Goal: Find specific page/section: Find specific page/section

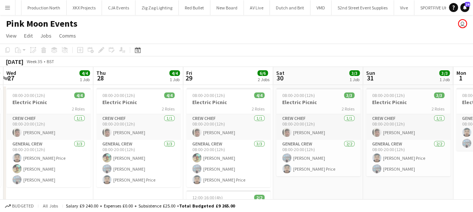
scroll to position [0, 334]
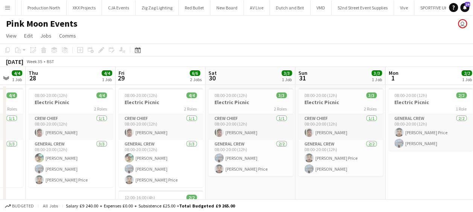
drag, startPoint x: 237, startPoint y: 130, endPoint x: 131, endPoint y: 135, distance: 106.1
click at [131, 135] on app-calendar-viewport "Sun 24 4/4 1 Job Mon 25 4/4 1 Job Tue 26 4/4 1 Job Wed 27 4/4 1 Job Thu 28 4/4 …" at bounding box center [236, 179] width 473 height 224
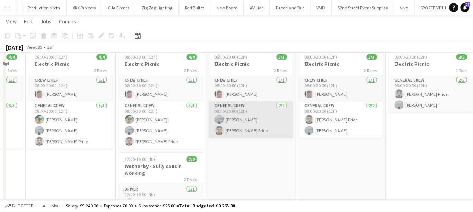
scroll to position [0, 0]
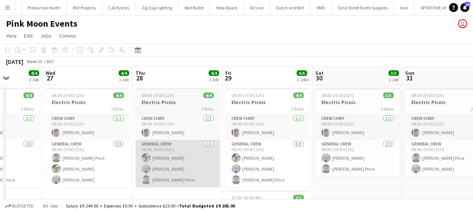
drag, startPoint x: 192, startPoint y: 153, endPoint x: 198, endPoint y: 153, distance: 6.0
click at [307, 153] on app-calendar-viewport "Sun 24 4/4 1 Job Mon 25 4/4 1 Job Tue 26 4/4 1 Job Wed 27 4/4 1 Job Thu 28 4/4 …" at bounding box center [236, 179] width 473 height 224
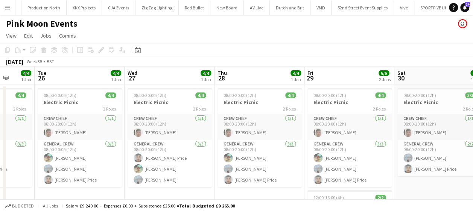
drag, startPoint x: 202, startPoint y: 149, endPoint x: 272, endPoint y: 146, distance: 70.4
click at [272, 146] on app-calendar-viewport "Sat 23 Sun 24 4/4 1 Job Mon 25 4/4 1 Job Tue 26 4/4 1 Job Wed 27 4/4 1 Job Thu …" at bounding box center [236, 179] width 473 height 224
drag, startPoint x: 177, startPoint y: 141, endPoint x: 253, endPoint y: 143, distance: 75.6
click at [254, 143] on app-calendar-viewport "Sat 23 4/4 1 Job Sun 24 4/4 1 Job Mon 25 4/4 1 Job Tue 26 4/4 1 Job Wed 27 4/4 …" at bounding box center [236, 179] width 473 height 224
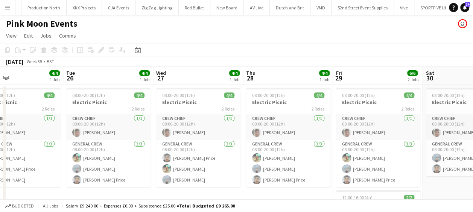
drag, startPoint x: 175, startPoint y: 133, endPoint x: 200, endPoint y: 135, distance: 25.3
click at [200, 135] on app-calendar-viewport "Sat 23 4/4 1 Job Sun 24 4/4 1 Job Mon 25 4/4 1 Job Tue 26 4/4 1 Job Wed 27 4/4 …" at bounding box center [236, 179] width 473 height 224
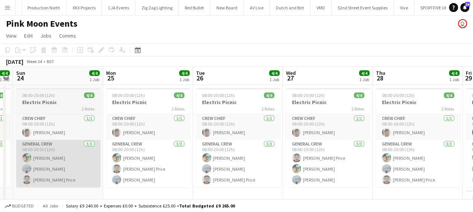
drag, startPoint x: 102, startPoint y: 132, endPoint x: 170, endPoint y: 140, distance: 68.5
click at [225, 142] on app-calendar-viewport "Fri 22 4/4 1 Job Sat 23 4/4 1 Job Sun 24 4/4 1 Job Mon 25 4/4 1 Job Tue 26 4/4 …" at bounding box center [236, 179] width 473 height 224
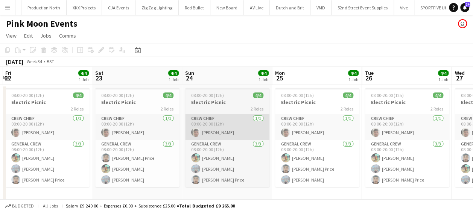
drag, startPoint x: 156, startPoint y: 134, endPoint x: 219, endPoint y: 135, distance: 62.4
click at [220, 135] on app-calendar-viewport "Wed 20 Thu 21 Fri 22 4/4 1 Job Sat 23 4/4 1 Job Sun 24 4/4 1 Job Mon 25 4/4 1 J…" at bounding box center [236, 179] width 473 height 224
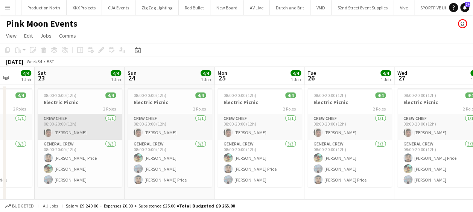
drag, startPoint x: 149, startPoint y: 131, endPoint x: 270, endPoint y: 130, distance: 120.3
click at [270, 130] on app-calendar-viewport "Wed 20 Thu 21 Fri 22 4/4 1 Job Sat 23 4/4 1 Job Sun 24 4/4 1 Job Mon 25 4/4 1 J…" at bounding box center [236, 179] width 473 height 224
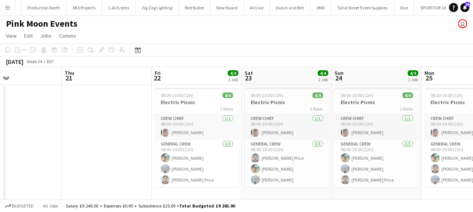
drag, startPoint x: 176, startPoint y: 131, endPoint x: 204, endPoint y: 130, distance: 28.2
click at [204, 130] on app-calendar-viewport "Mon 18 Tue 19 Wed 20 Thu 21 Fri 22 4/4 1 Job Sat 23 4/4 1 Job Sun 24 4/4 1 Job …" at bounding box center [236, 179] width 473 height 224
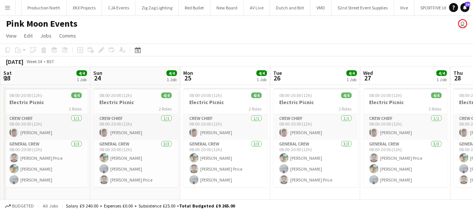
drag, startPoint x: 318, startPoint y: 153, endPoint x: 86, endPoint y: 151, distance: 231.6
click at [86, 151] on app-calendar-viewport "Wed 20 Thu 21 Fri 22 4/4 1 Job Sat 23 4/4 1 Job Sun 24 4/4 1 Job Mon 25 4/4 1 J…" at bounding box center [236, 179] width 473 height 224
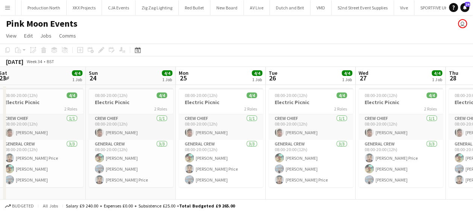
click at [71, 127] on app-calendar-viewport "Wed 20 Thu 21 Fri 22 4/4 1 Job Sat 23 4/4 1 Job Sun 24 4/4 1 Job Mon 25 4/4 1 J…" at bounding box center [236, 179] width 473 height 224
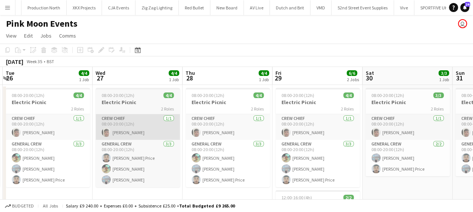
drag, startPoint x: 156, startPoint y: 125, endPoint x: 131, endPoint y: 124, distance: 24.8
click at [123, 125] on app-calendar-viewport "Fri 22 4/4 1 Job Sat 23 4/4 1 Job Sun 24 4/4 1 Job Mon 25 4/4 1 Job Tue 26 4/4 …" at bounding box center [236, 179] width 473 height 224
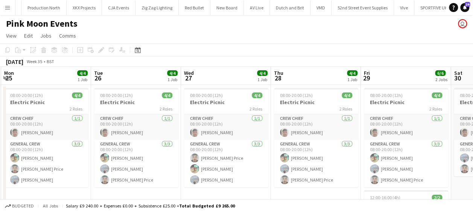
click at [151, 127] on app-calendar-viewport "Fri 22 4/4 1 Job Sat 23 4/4 1 Job Sun 24 4/4 1 Job Mon 25 4/4 1 Job Tue 26 4/4 …" at bounding box center [236, 179] width 473 height 224
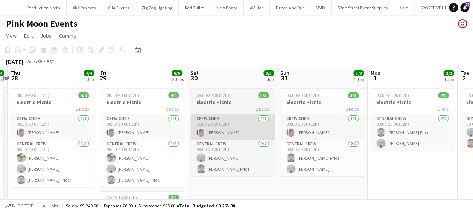
drag, startPoint x: 228, startPoint y: 135, endPoint x: 192, endPoint y: 132, distance: 35.8
click at [130, 132] on app-calendar-viewport "Sun 24 4/4 1 Job Mon 25 4/4 1 Job Tue 26 4/4 1 Job Wed 27 4/4 1 Job Thu 28 4/4 …" at bounding box center [236, 179] width 473 height 224
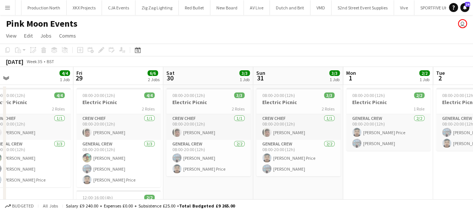
scroll to position [0, 231]
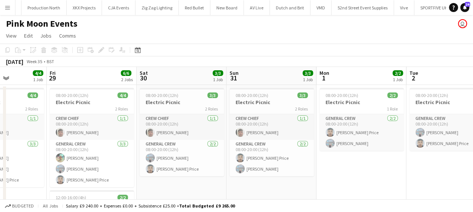
drag, startPoint x: 246, startPoint y: 136, endPoint x: 217, endPoint y: 128, distance: 30.1
click at [218, 128] on app-calendar-viewport "Tue 26 4/4 1 Job Wed 27 4/4 1 Job Thu 28 4/4 1 Job Fri 29 6/6 2 Jobs Sat 30 3/3…" at bounding box center [236, 179] width 473 height 224
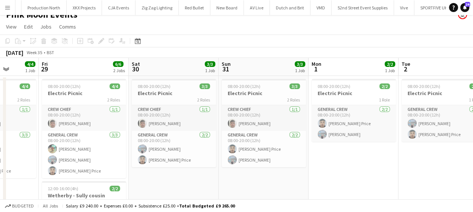
scroll to position [0, 0]
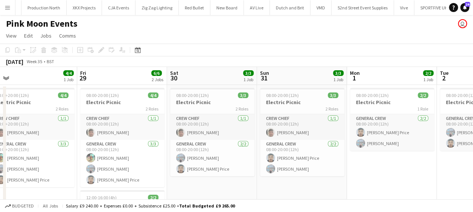
drag, startPoint x: 195, startPoint y: 189, endPoint x: 233, endPoint y: 184, distance: 38.0
click at [234, 187] on app-calendar-viewport "Tue 26 4/4 1 Job Wed 27 4/4 1 Job Thu 28 4/4 1 Job Fri 29 6/6 2 Jobs Sat 30 3/3…" at bounding box center [236, 179] width 473 height 224
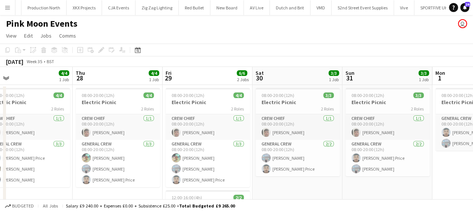
drag, startPoint x: 129, startPoint y: 131, endPoint x: 266, endPoint y: 152, distance: 138.4
click at [250, 152] on app-calendar-viewport "Mon 25 4/4 1 Job Tue 26 4/4 1 Job Wed 27 4/4 1 Job Thu 28 4/4 1 Job Fri 29 6/6 …" at bounding box center [236, 179] width 473 height 224
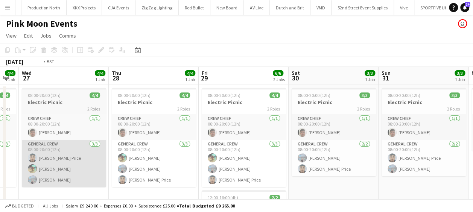
drag, startPoint x: 143, startPoint y: 147, endPoint x: 247, endPoint y: 155, distance: 103.6
click at [336, 159] on app-calendar-viewport "Mon 25 4/4 1 Job Tue 26 4/4 1 Job Wed 27 4/4 1 Job Thu 28 4/4 1 Job Fri 29 6/6 …" at bounding box center [236, 179] width 473 height 224
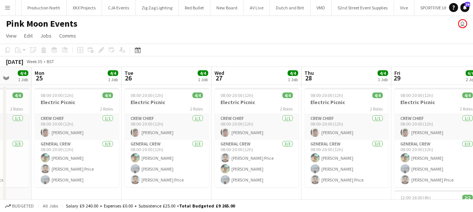
drag, startPoint x: 290, startPoint y: 152, endPoint x: 304, endPoint y: 152, distance: 13.9
click at [304, 152] on app-calendar-viewport "Fri 22 4/4 1 Job Sat 23 4/4 1 Job Sun 24 4/4 1 Job Mon 25 4/4 1 Job Tue 26 4/4 …" at bounding box center [236, 179] width 473 height 224
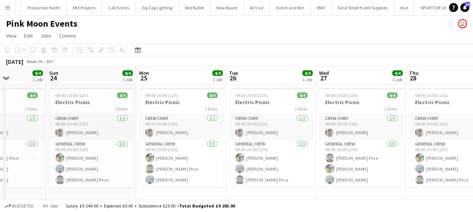
click at [290, 152] on app-calendar-viewport "Thu 21 Fri 22 4/4 1 Job Sat 23 4/4 1 Job Sun 24 4/4 1 Job Mon 25 4/4 1 Job Tue …" at bounding box center [236, 179] width 473 height 224
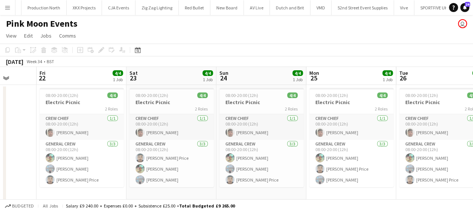
click at [336, 152] on app-calendar-viewport "Tue 19 Wed 20 Thu 21 Fri 22 4/4 1 Job Sat 23 4/4 1 Job Sun 24 4/4 1 Job Mon 25 …" at bounding box center [236, 179] width 473 height 224
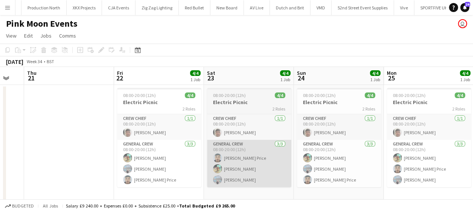
drag, startPoint x: 220, startPoint y: 152, endPoint x: 291, endPoint y: 152, distance: 71.4
click at [296, 153] on app-calendar-viewport "Tue 19 Wed 20 Thu 21 Fri 22 4/4 1 Job Sat 23 4/4 1 Job Sun 24 4/4 1 Job Mon 25 …" at bounding box center [236, 179] width 473 height 224
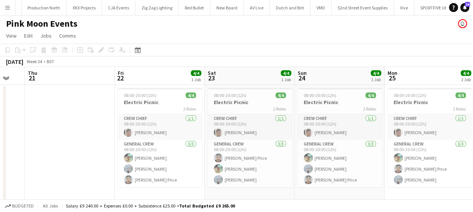
drag, startPoint x: 235, startPoint y: 152, endPoint x: 250, endPoint y: 153, distance: 15.1
click at [282, 153] on app-calendar-viewport "Tue 19 Wed 20 Thu 21 Fri 22 4/4 1 Job Sat 23 4/4 1 Job Sun 24 4/4 1 Job Mon 25 …" at bounding box center [236, 179] width 473 height 224
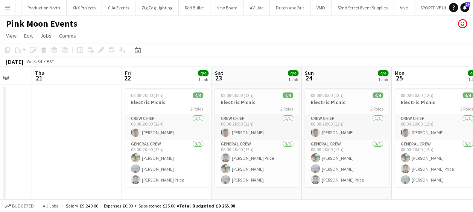
drag, startPoint x: 212, startPoint y: 151, endPoint x: 148, endPoint y: 151, distance: 64.3
click at [148, 151] on app-calendar-viewport "Mon 18 Tue 19 Wed 20 Thu 21 Fri 22 4/4 1 Job Sat 23 4/4 1 Job Sun 24 4/4 1 Job …" at bounding box center [236, 179] width 473 height 224
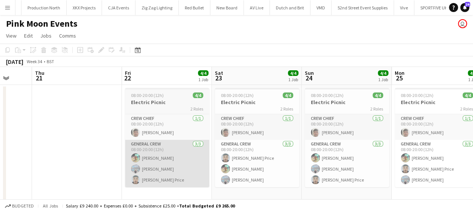
scroll to position [0, 263]
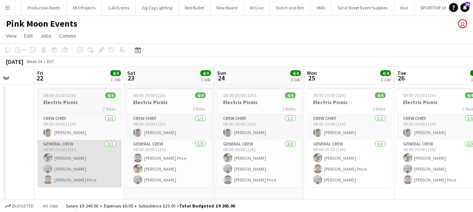
drag, startPoint x: 153, startPoint y: 161, endPoint x: 84, endPoint y: 163, distance: 69.2
click at [84, 164] on app-calendar-viewport "Mon 18 Tue 19 Wed 20 Thu 21 Fri 22 4/4 1 Job Sat 23 4/4 1 Job Sun 24 4/4 1 Job …" at bounding box center [236, 179] width 473 height 224
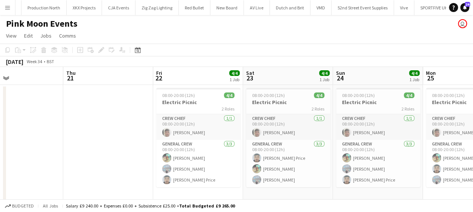
drag, startPoint x: 144, startPoint y: 156, endPoint x: 140, endPoint y: 150, distance: 7.1
click at [111, 158] on app-calendar-viewport "Mon 18 Tue 19 Wed 20 Thu 21 Fri 22 4/4 1 Job Sat 23 4/4 1 Job Sun 24 4/4 1 Job …" at bounding box center [236, 179] width 473 height 224
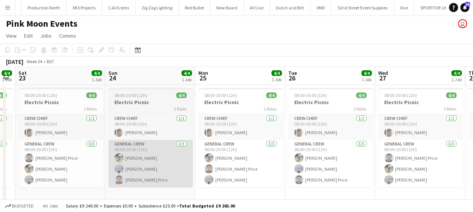
drag, startPoint x: 177, startPoint y: 150, endPoint x: 118, endPoint y: 148, distance: 58.3
click at [127, 150] on app-calendar-viewport "Wed 20 Thu 21 Fri 22 4/4 1 Job Sat 23 4/4 1 Job Sun 24 4/4 1 Job Mon 25 4/4 1 J…" at bounding box center [236, 179] width 473 height 224
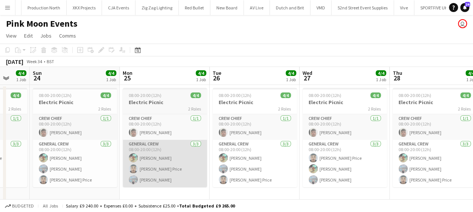
drag, startPoint x: 213, startPoint y: 153, endPoint x: 145, endPoint y: 151, distance: 67.3
click at [141, 153] on app-calendar-viewport "Wed 20 Thu 21 Fri 22 4/4 1 Job Sat 23 4/4 1 Job Sun 24 4/4 1 Job Mon 25 4/4 1 J…" at bounding box center [236, 179] width 473 height 224
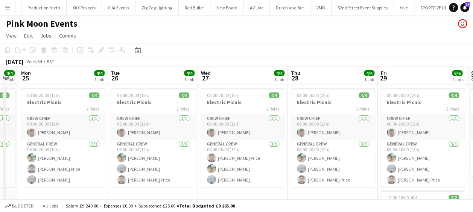
drag, startPoint x: 199, startPoint y: 151, endPoint x: 160, endPoint y: 151, distance: 38.7
click at [160, 151] on app-calendar-viewport "Fri 22 4/4 1 Job Sat 23 4/4 1 Job Sun 24 4/4 1 Job Mon 25 4/4 1 Job Tue 26 4/4 …" at bounding box center [236, 179] width 473 height 224
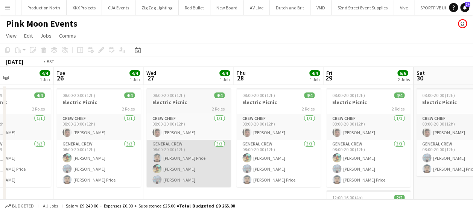
drag, startPoint x: 183, startPoint y: 151, endPoint x: 134, endPoint y: 151, distance: 48.9
click at [134, 152] on app-calendar-viewport "Fri 22 4/4 1 Job Sat 23 4/4 1 Job Sun 24 4/4 1 Job Mon 25 4/4 1 Job Tue 26 4/4 …" at bounding box center [236, 179] width 473 height 224
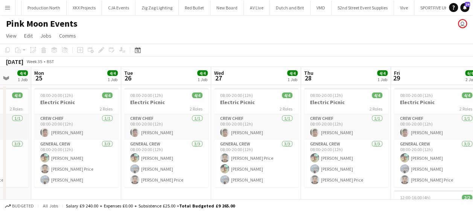
drag, startPoint x: 257, startPoint y: 149, endPoint x: 160, endPoint y: 149, distance: 97.4
click at [160, 149] on app-calendar-viewport "Fri 22 4/4 1 Job Sat 23 4/4 1 Job Sun 24 4/4 1 Job Mon 25 4/4 1 Job Tue 26 4/4 …" at bounding box center [236, 179] width 473 height 224
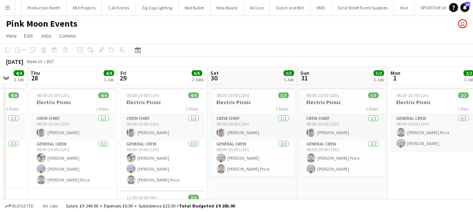
drag, startPoint x: 247, startPoint y: 147, endPoint x: 155, endPoint y: 148, distance: 92.5
click at [154, 148] on app-calendar-viewport "Sun 24 4/4 1 Job Mon 25 4/4 1 Job Tue 26 4/4 1 Job Wed 27 4/4 1 Job Thu 28 4/4 …" at bounding box center [236, 179] width 473 height 224
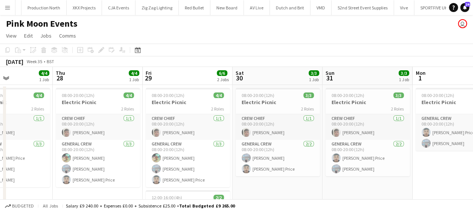
drag, startPoint x: 158, startPoint y: 102, endPoint x: 185, endPoint y: 106, distance: 27.3
click at [188, 105] on app-calendar-viewport "Sun 24 4/4 1 Job Mon 25 4/4 1 Job Tue 26 4/4 1 Job Wed 27 4/4 1 Job Thu 28 4/4 …" at bounding box center [236, 179] width 473 height 224
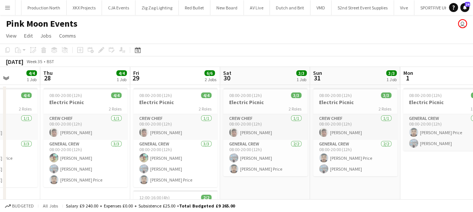
scroll to position [0, 332]
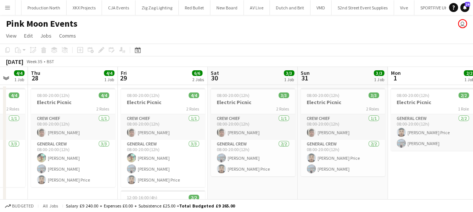
drag, startPoint x: 108, startPoint y: 121, endPoint x: 84, endPoint y: 124, distance: 24.5
click at [84, 124] on app-calendar-viewport "Sun 24 4/4 1 Job Mon 25 4/4 1 Job Tue 26 4/4 1 Job Wed 27 4/4 1 Job Thu 28 4/4 …" at bounding box center [236, 179] width 473 height 224
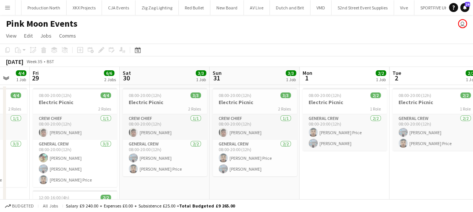
scroll to position [0, 253]
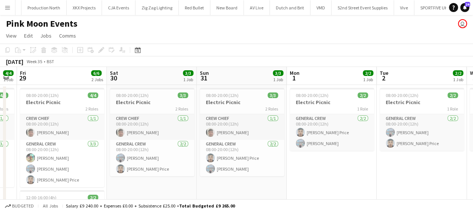
drag, startPoint x: 296, startPoint y: 126, endPoint x: 205, endPoint y: 126, distance: 90.6
click at [205, 126] on app-calendar-viewport "Tue 26 4/4 1 Job Wed 27 4/4 1 Job Thu 28 4/4 1 Job Fri 29 6/6 2 Jobs Sat 30 3/3…" at bounding box center [236, 179] width 473 height 224
